Goal: Transaction & Acquisition: Purchase product/service

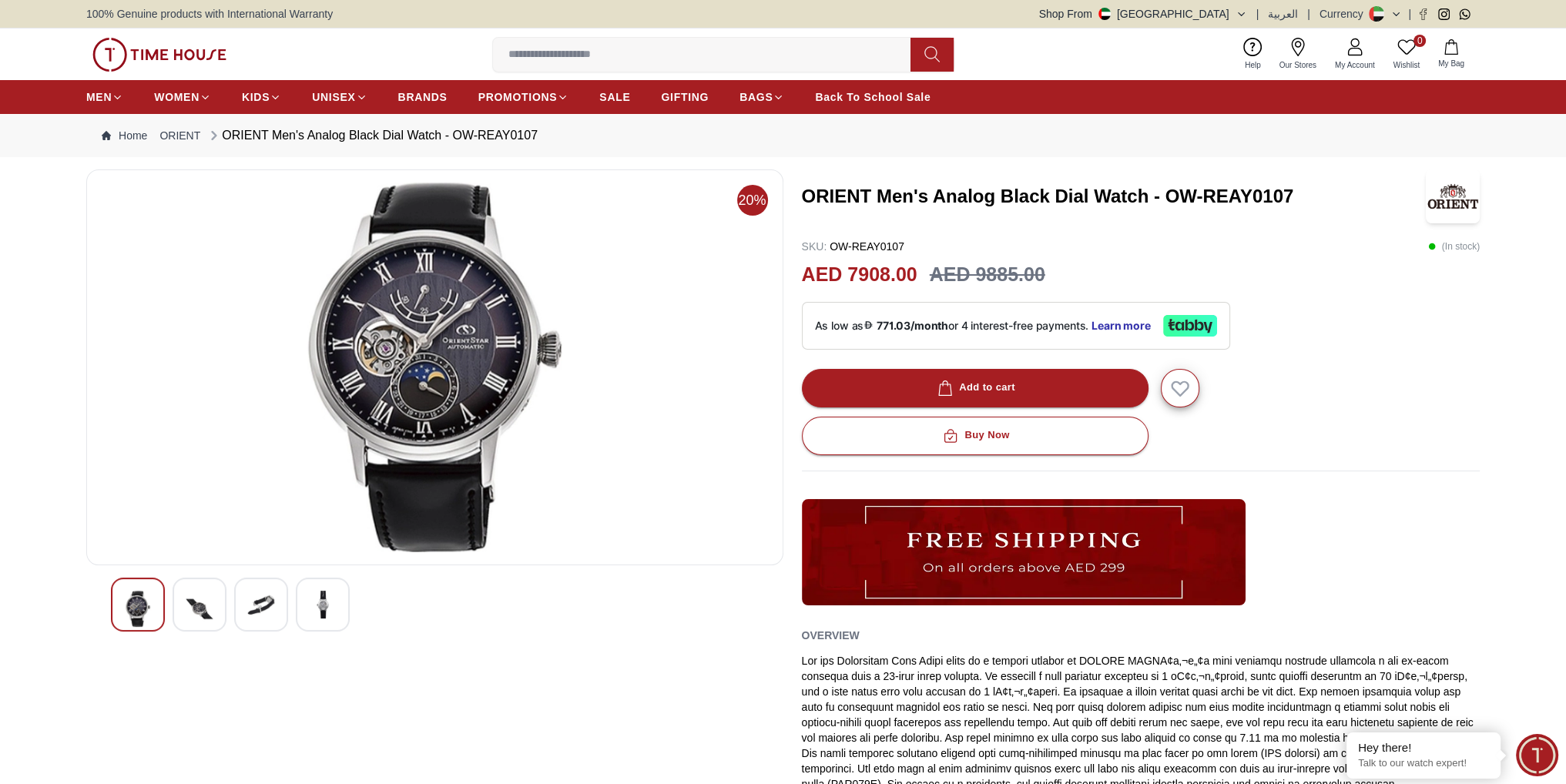
click at [841, 226] on div "ORIENT Men's Analog Black Dial Watch - OW-REAY0107 SKU : OW-REAY0107 ( In stock…" at bounding box center [1141, 542] width 679 height 746
drag, startPoint x: 804, startPoint y: 198, endPoint x: 1413, endPoint y: 194, distance: 609.0
click at [1415, 194] on h3 "ORIENT Men's Analog Black Dial Watch - OW-REAY0107" at bounding box center [1112, 196] width 622 height 25
copy h3 "ORIENT Men's Analog Black Dial Watch - OW-REAY0107"
click at [212, 609] on img at bounding box center [199, 609] width 28 height 36
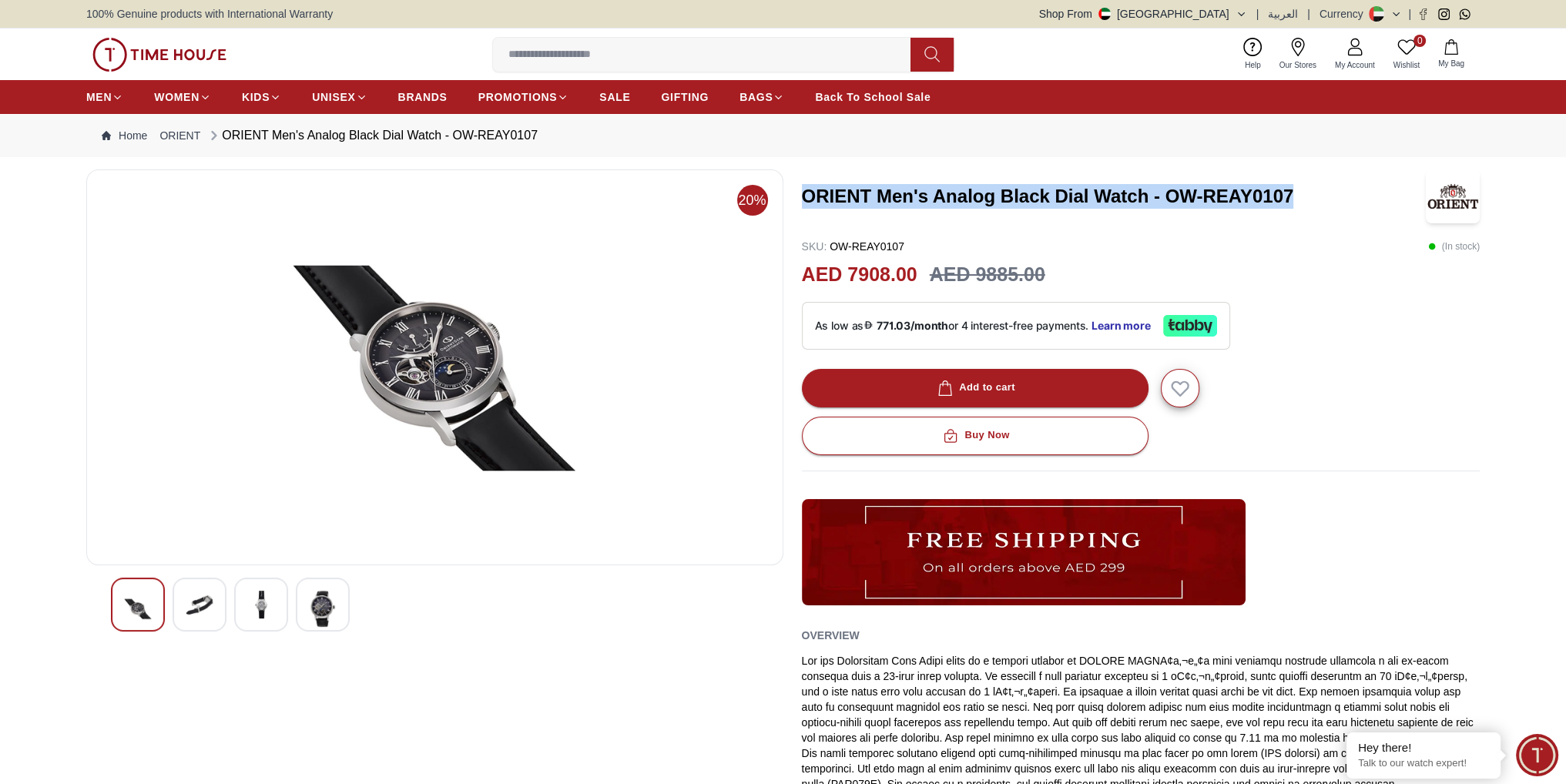
click at [264, 609] on img at bounding box center [261, 604] width 28 height 28
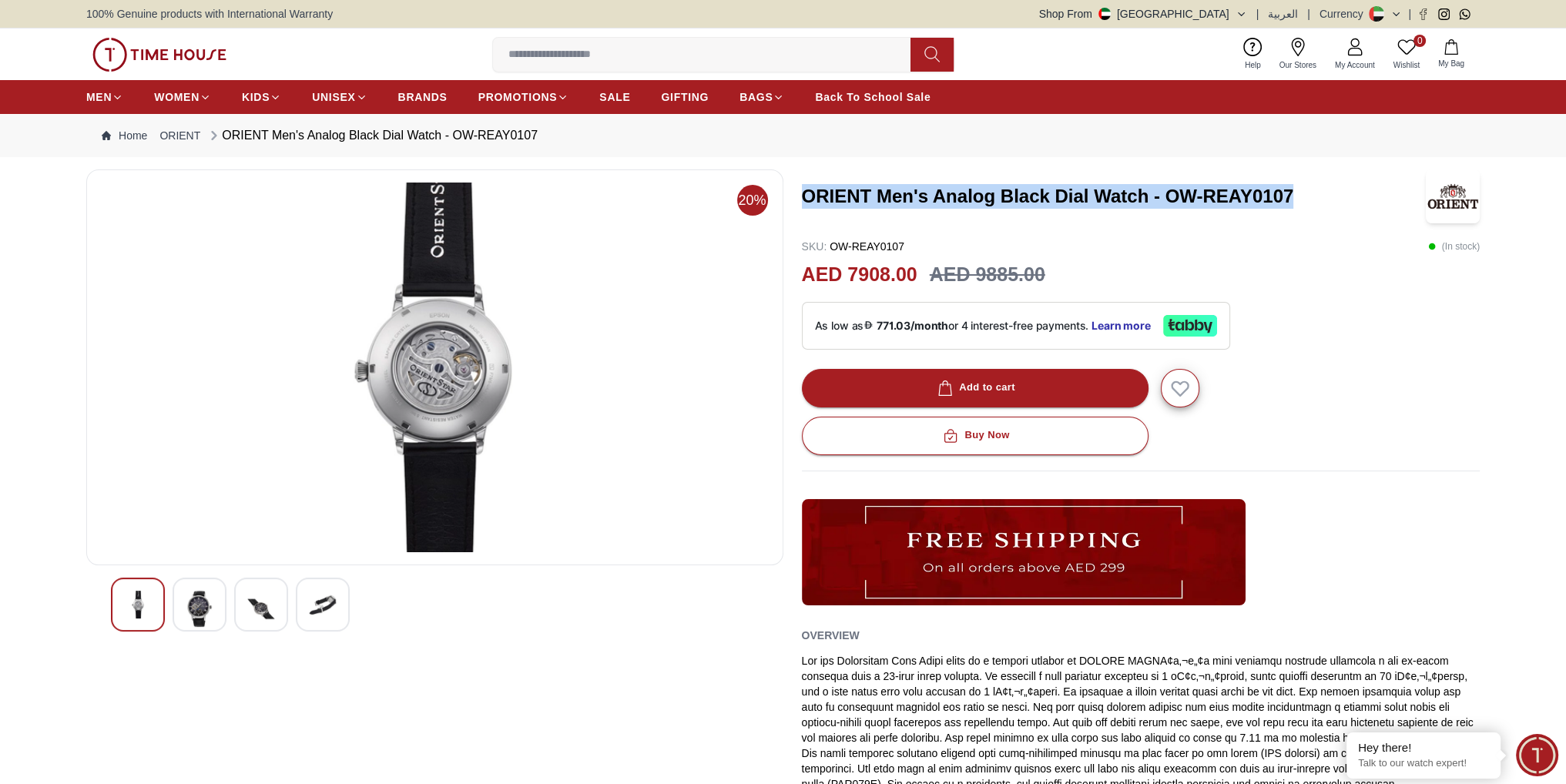
click at [303, 610] on div at bounding box center [323, 605] width 54 height 54
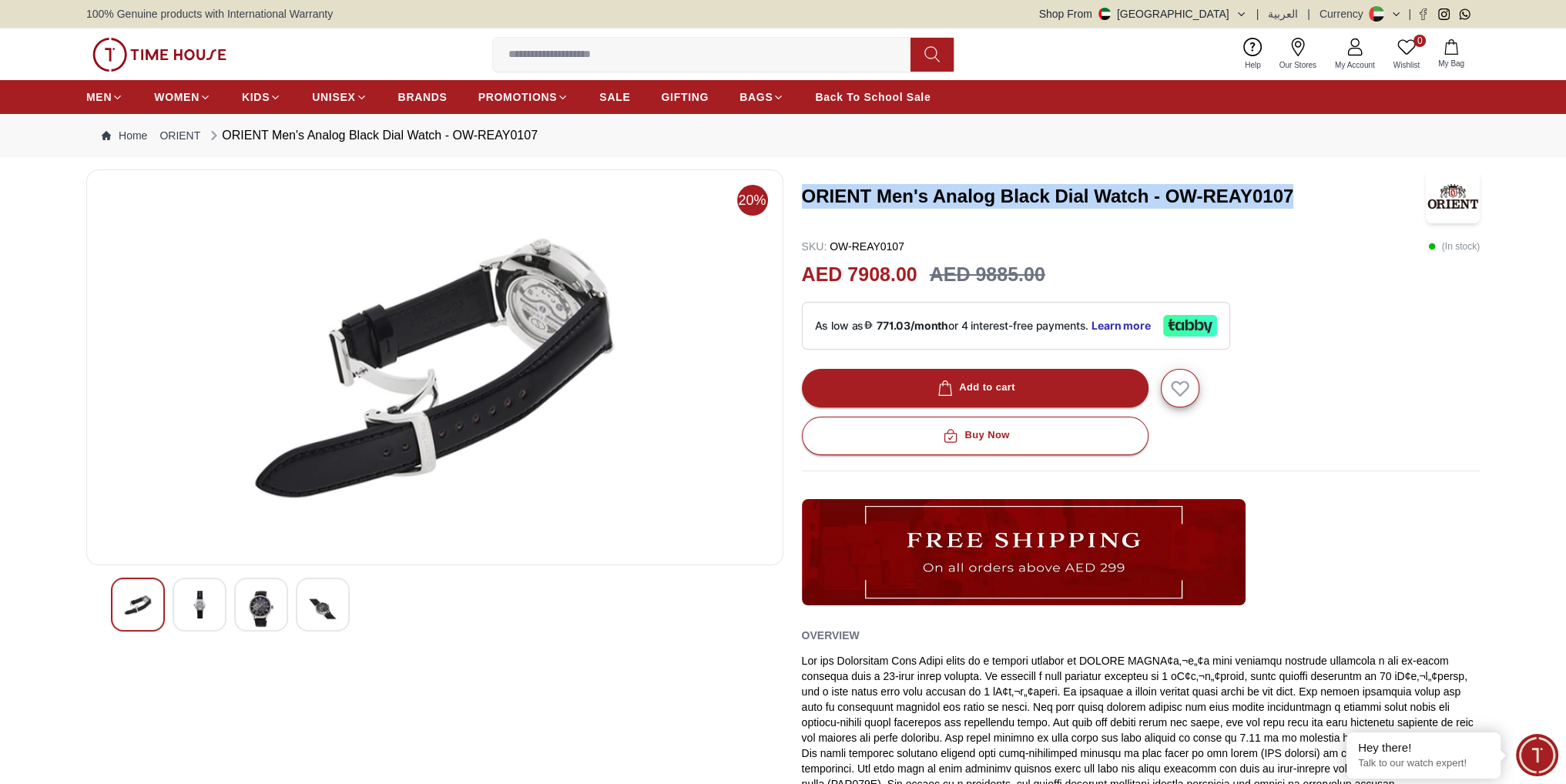
click at [268, 610] on img at bounding box center [261, 609] width 28 height 36
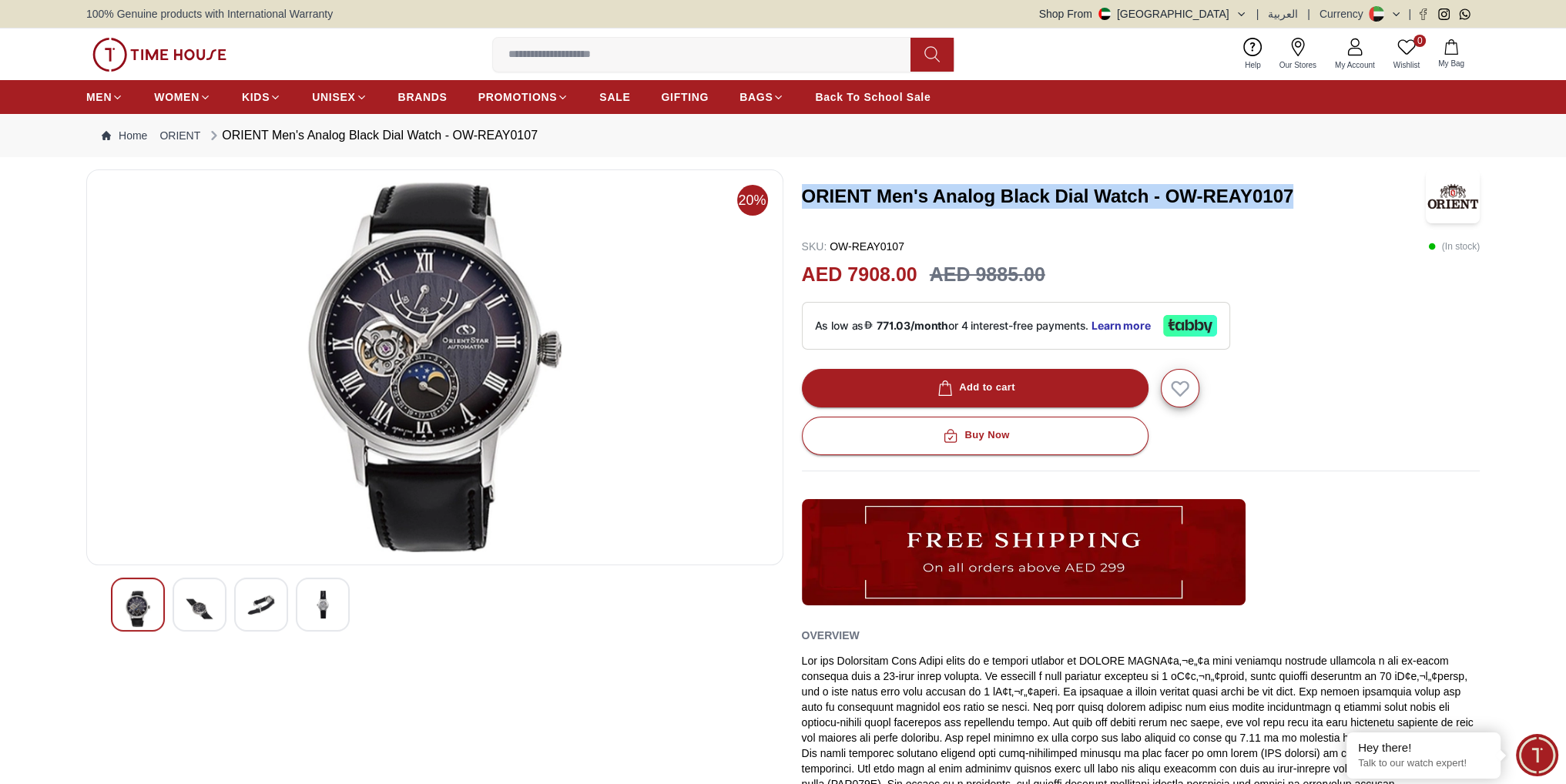
click at [213, 610] on img at bounding box center [199, 609] width 28 height 36
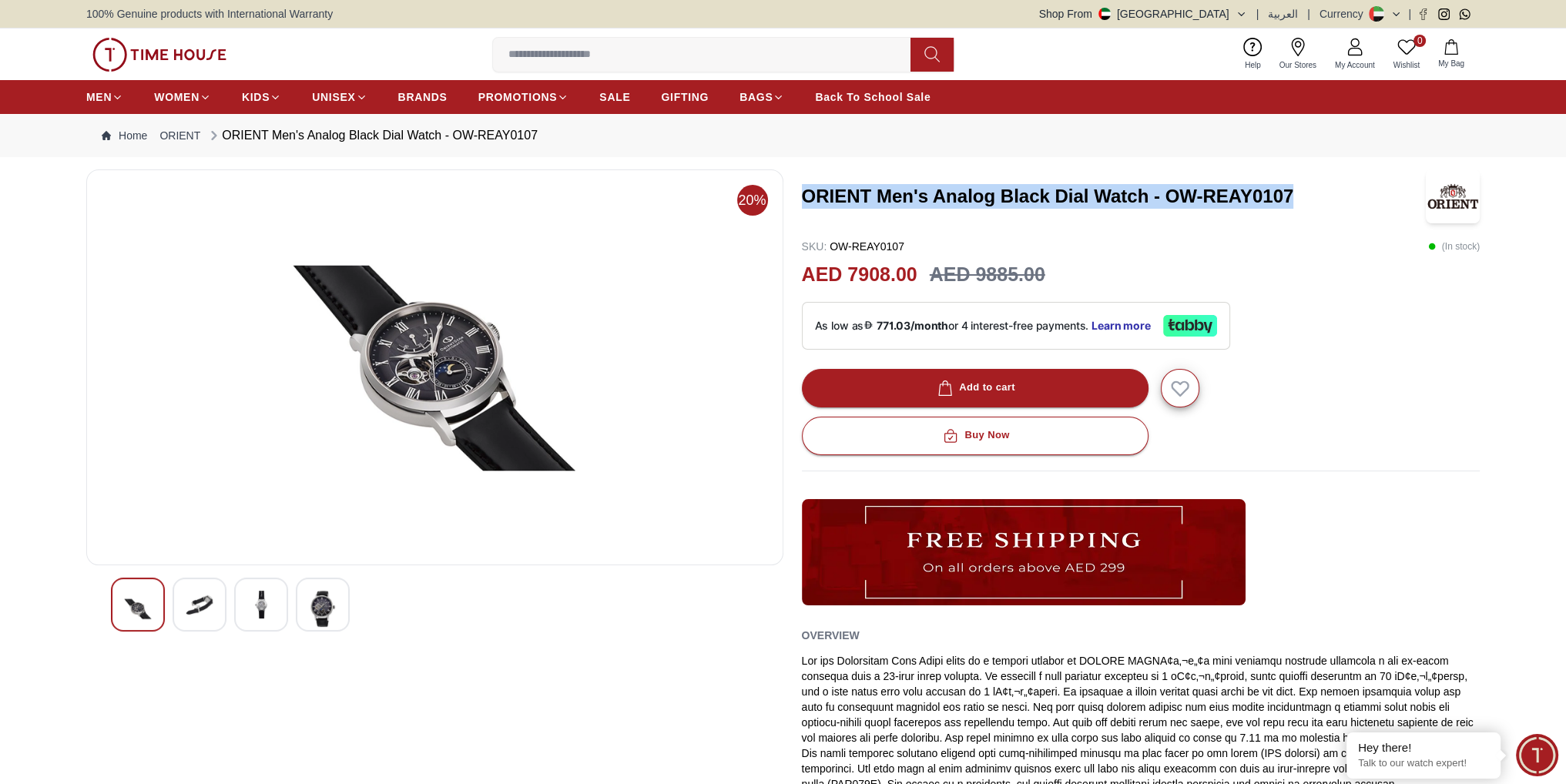
click at [269, 610] on img at bounding box center [261, 604] width 28 height 28
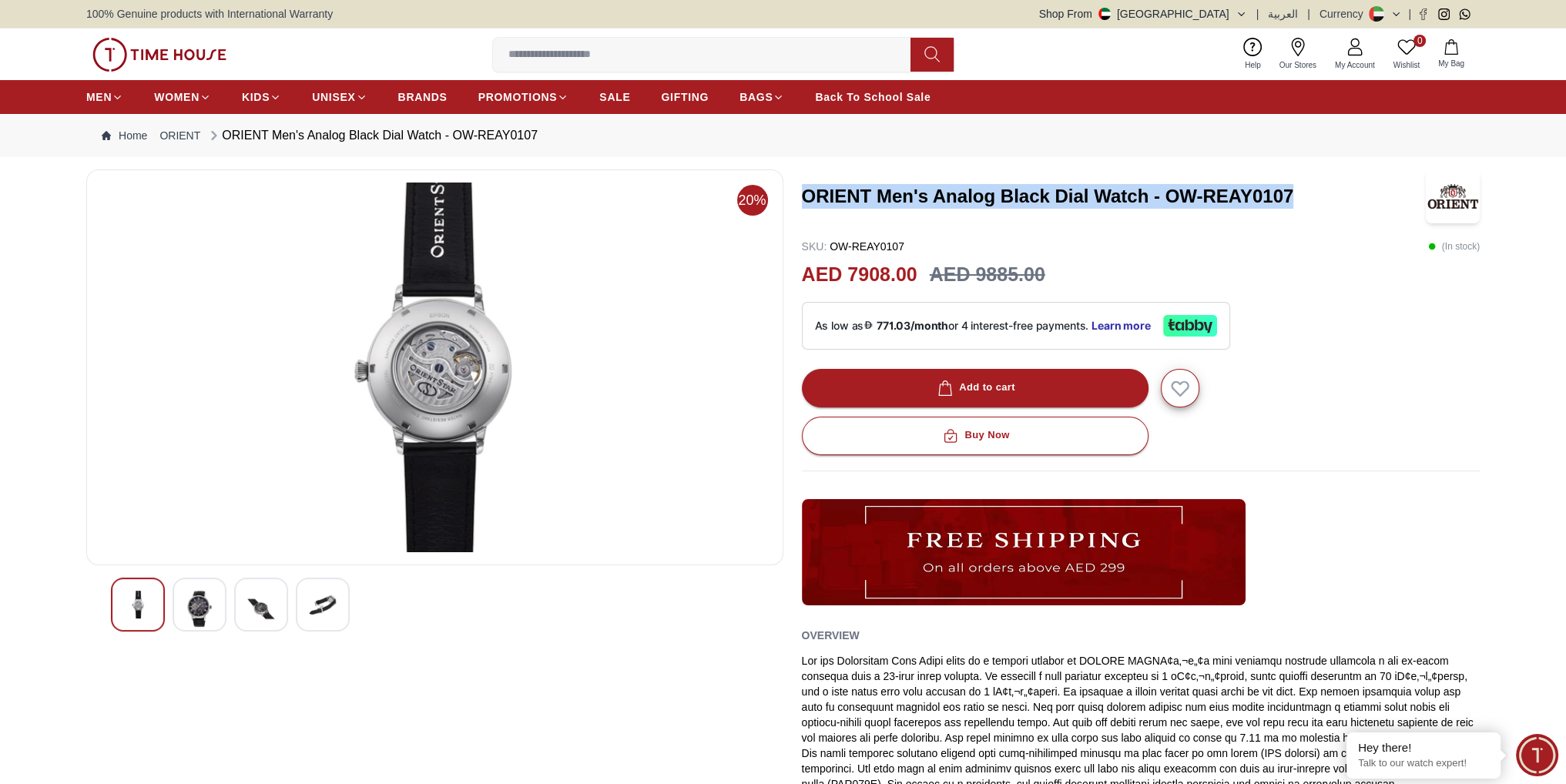
click at [345, 623] on div at bounding box center [323, 605] width 54 height 54
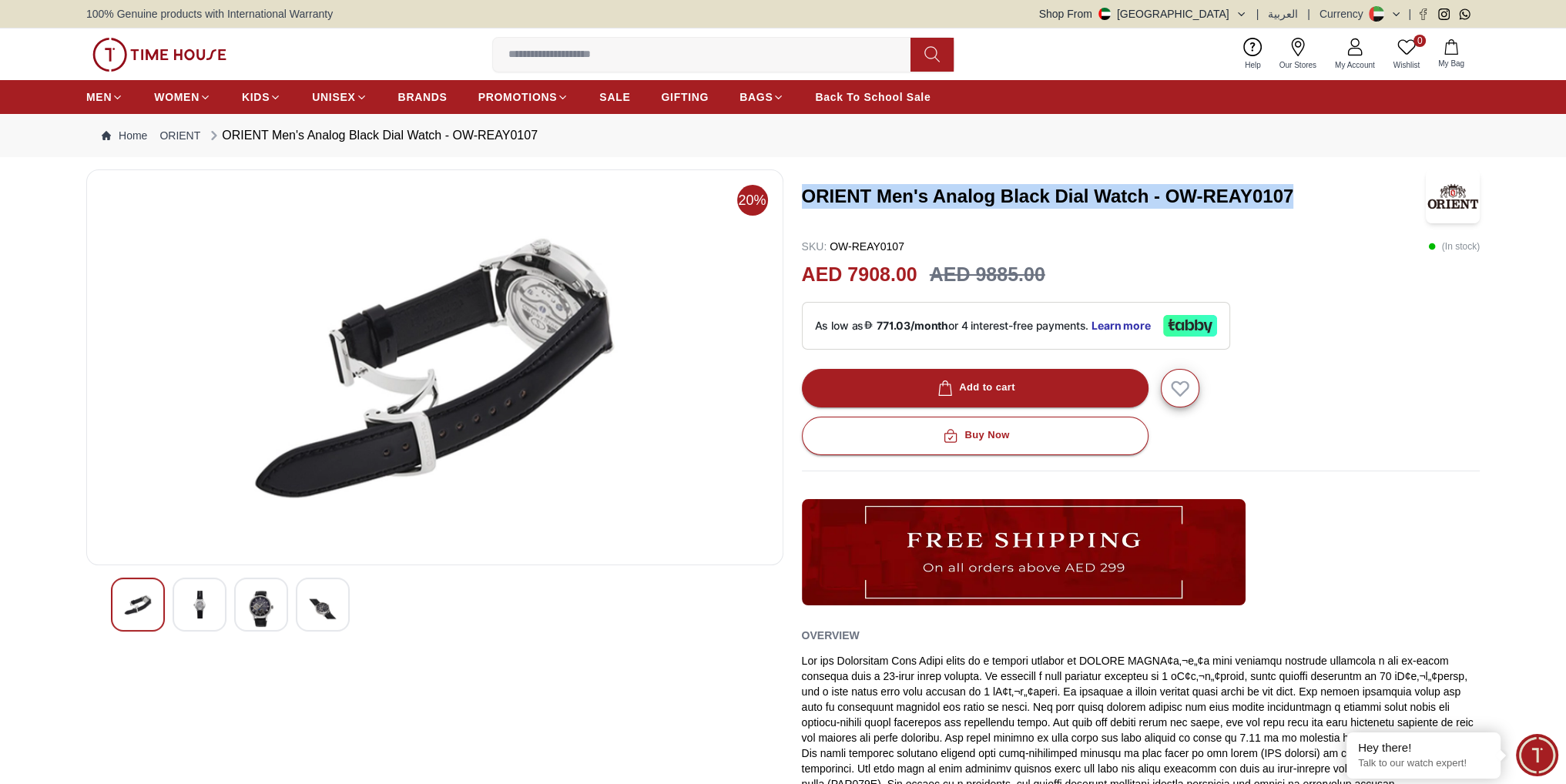
click at [293, 615] on div at bounding box center [435, 605] width 648 height 54
click at [262, 613] on img at bounding box center [261, 609] width 28 height 36
